Goal: Check status

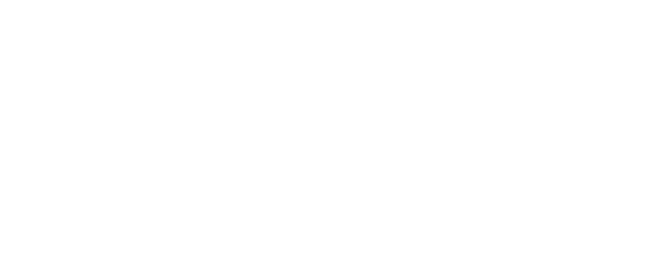
scroll to position [163, 0]
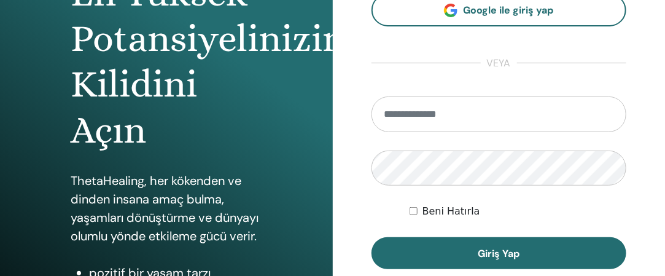
type input "**********"
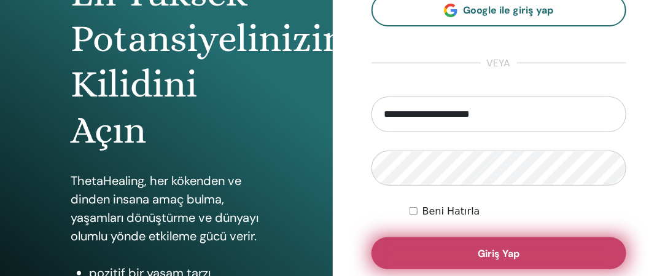
click at [459, 247] on button "Giriş Yap" at bounding box center [498, 253] width 255 height 32
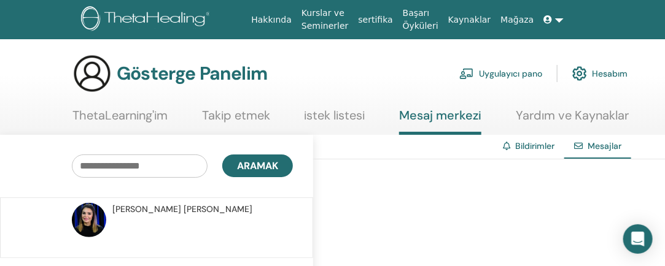
click at [153, 117] on font "ThetaLearning'im" at bounding box center [119, 115] width 95 height 16
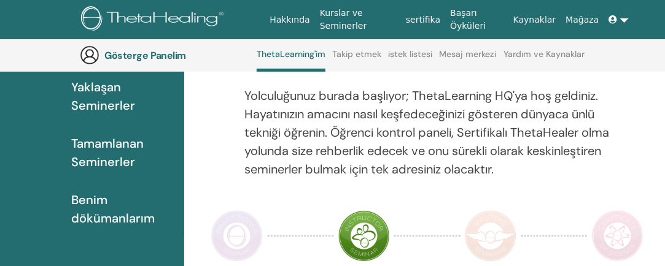
scroll to position [155, 0]
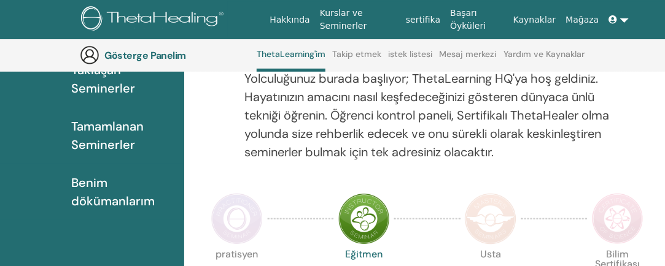
click at [123, 144] on font "Tamamlanan Seminerler" at bounding box center [107, 135] width 72 height 34
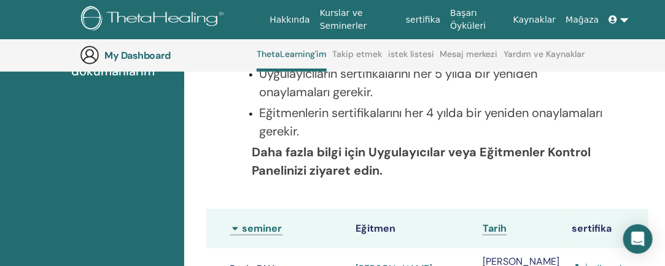
scroll to position [277, 0]
